Goal: Check status: Check status

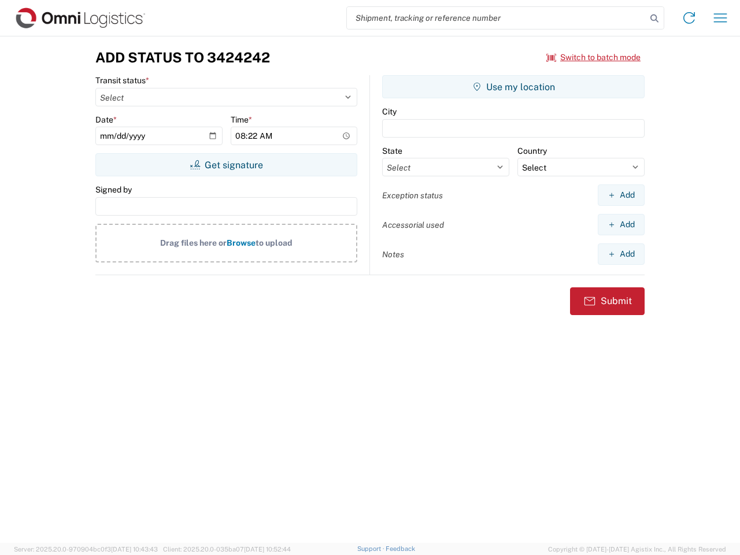
click at [497, 18] on input "search" at bounding box center [496, 18] width 299 height 22
click at [654, 18] on icon at bounding box center [654, 18] width 16 height 16
click at [689, 18] on icon at bounding box center [689, 18] width 18 height 18
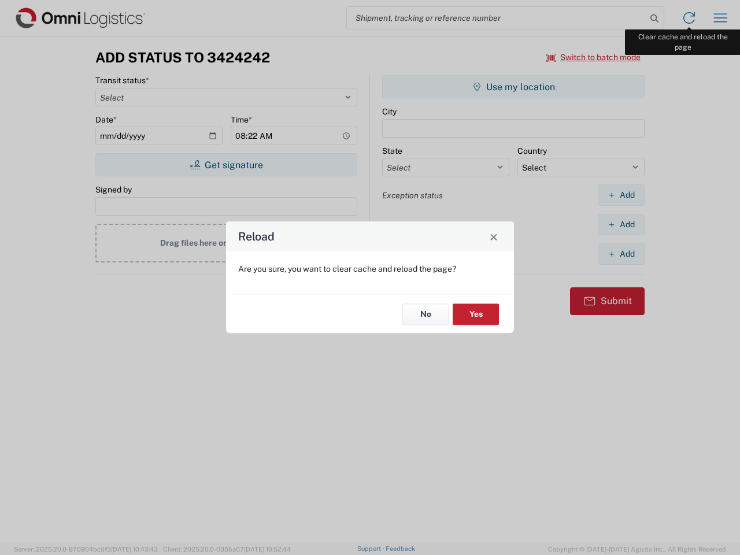
click at [720, 18] on div "Reload Are you sure, you want to clear cache and reload the page? No Yes" at bounding box center [370, 277] width 740 height 555
click at [594, 57] on div "Reload Are you sure, you want to clear cache and reload the page? No Yes" at bounding box center [370, 277] width 740 height 555
click at [226, 165] on div "Reload Are you sure, you want to clear cache and reload the page? No Yes" at bounding box center [370, 277] width 740 height 555
click at [513, 87] on div "Reload Are you sure, you want to clear cache and reload the page? No Yes" at bounding box center [370, 277] width 740 height 555
click at [621, 195] on div "Reload Are you sure, you want to clear cache and reload the page? No Yes" at bounding box center [370, 277] width 740 height 555
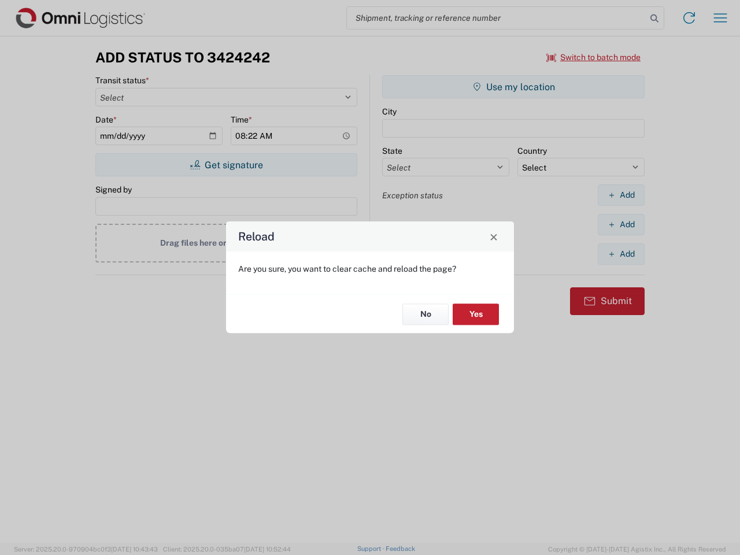
click at [621, 224] on div "Reload Are you sure, you want to clear cache and reload the page? No Yes" at bounding box center [370, 277] width 740 height 555
click at [621, 254] on div "Reload Are you sure, you want to clear cache and reload the page? No Yes" at bounding box center [370, 277] width 740 height 555
